Goal: Information Seeking & Learning: Learn about a topic

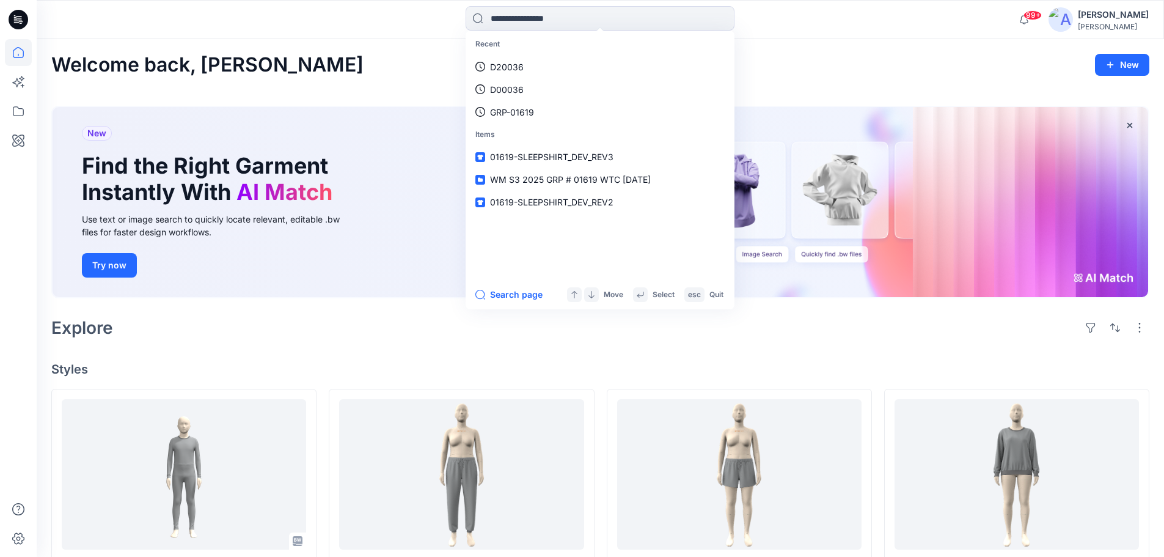
click at [786, 62] on div "Welcome back, Suresh New" at bounding box center [600, 65] width 1098 height 23
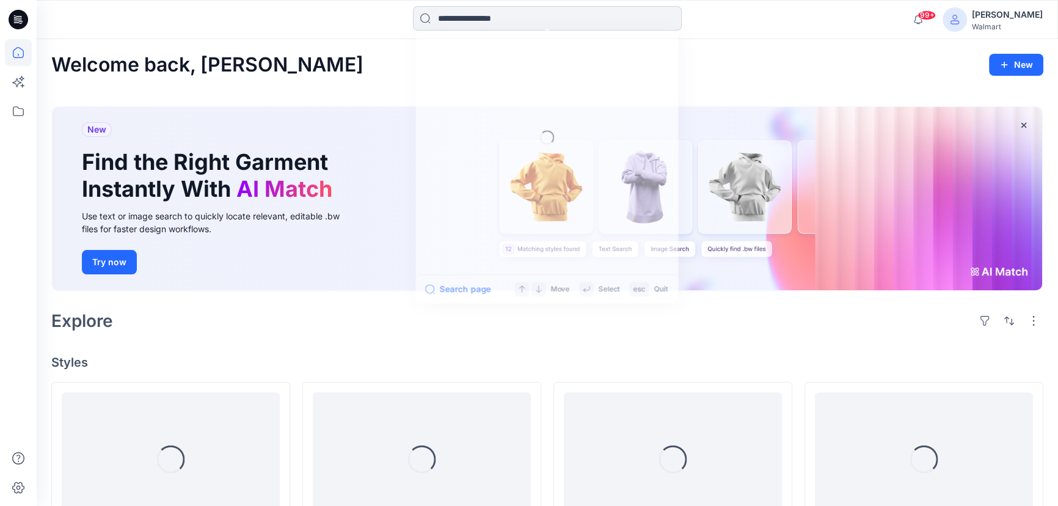
click at [450, 17] on input at bounding box center [547, 18] width 269 height 24
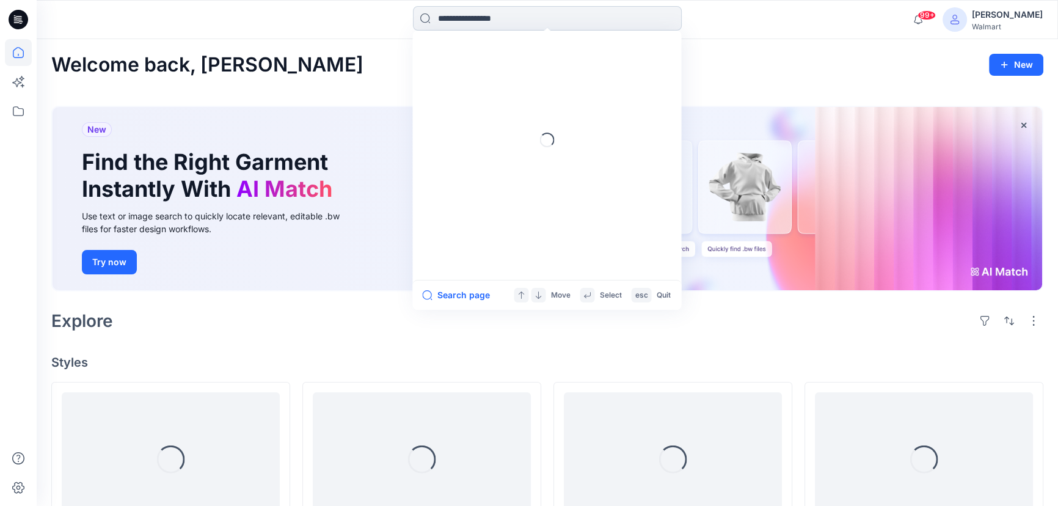
paste input "**********"
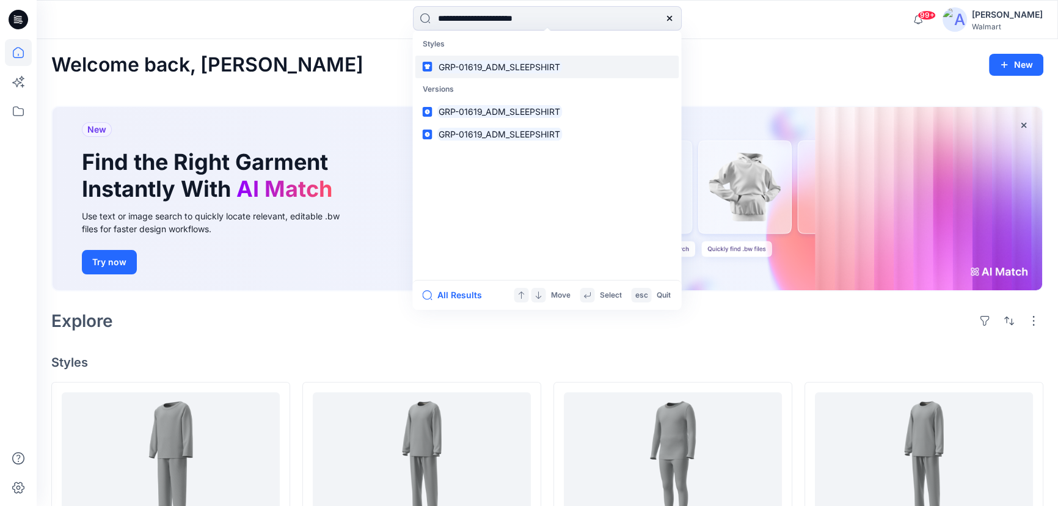
type input "**********"
click at [522, 65] on mark "GRP-01619_ADM_SLEEPSHIRT" at bounding box center [499, 67] width 125 height 14
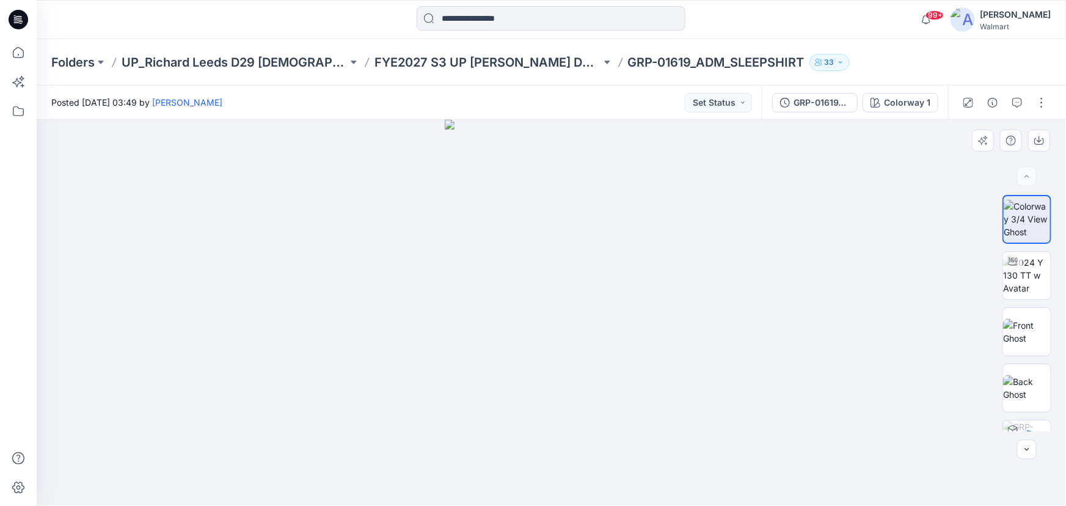
click at [700, 379] on div at bounding box center [552, 313] width 1030 height 386
click at [1022, 282] on img at bounding box center [1027, 275] width 48 height 38
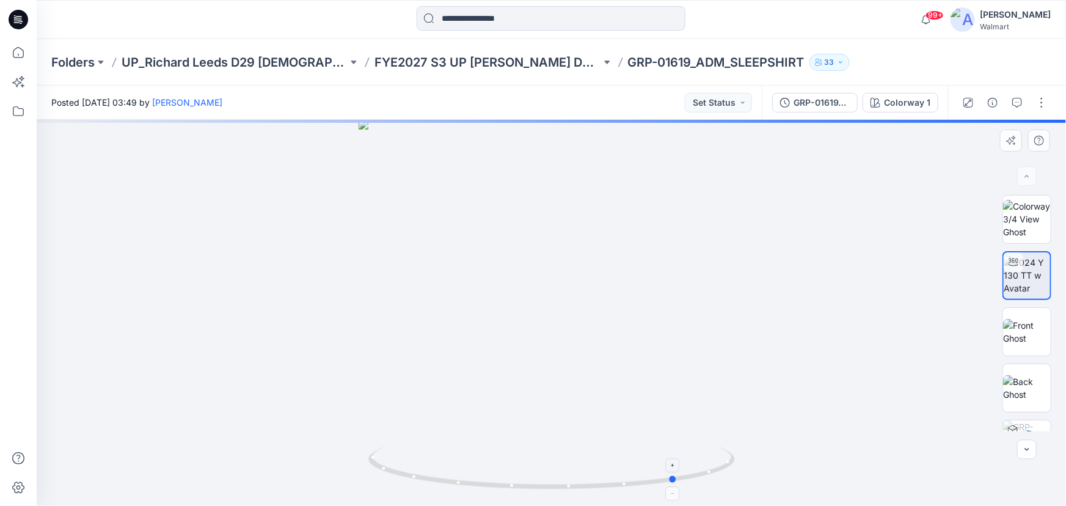
drag, startPoint x: 635, startPoint y: 485, endPoint x: 604, endPoint y: 457, distance: 41.1
click at [761, 480] on div at bounding box center [552, 313] width 1030 height 386
drag, startPoint x: 540, startPoint y: 389, endPoint x: 541, endPoint y: 207, distance: 182.1
drag, startPoint x: 566, startPoint y: 169, endPoint x: 575, endPoint y: 81, distance: 88.5
drag, startPoint x: 610, startPoint y: 485, endPoint x: 389, endPoint y: 459, distance: 222.7
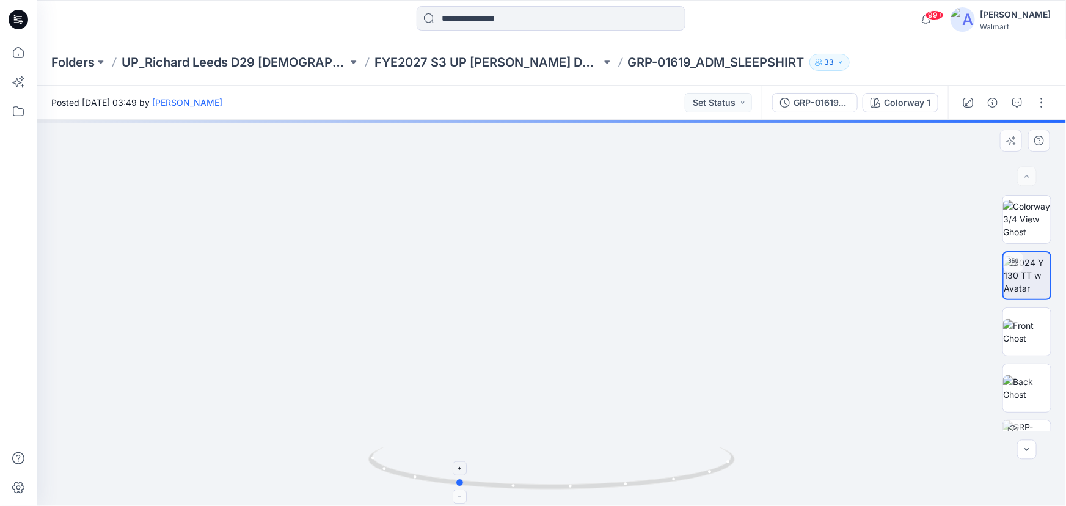
click at [389, 459] on icon at bounding box center [553, 470] width 370 height 46
